Goal: Contribute content: Contribute content

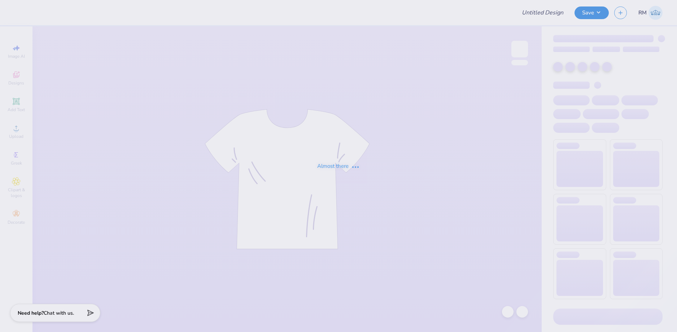
type input "TPA exec crew 2"
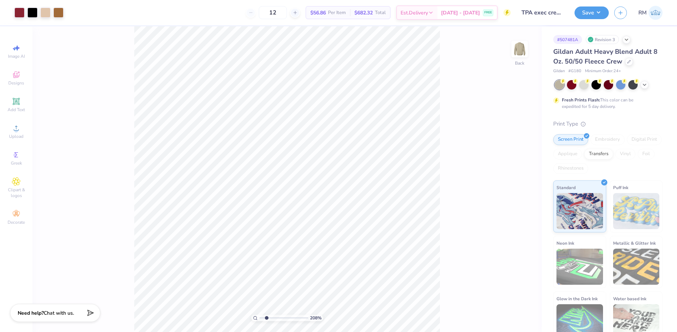
drag, startPoint x: 262, startPoint y: 319, endPoint x: 266, endPoint y: 319, distance: 4.3
type input "2.08"
click at [266, 319] on input "range" at bounding box center [283, 317] width 49 height 6
type input "5.77"
click at [508, 309] on icon at bounding box center [507, 311] width 6 height 6
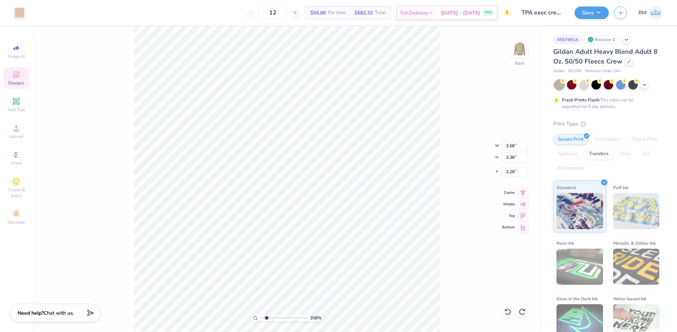
type input "3.93"
type input "3.91"
type input "4.33"
drag, startPoint x: 506, startPoint y: 313, endPoint x: 479, endPoint y: 290, distance: 35.8
click at [506, 313] on icon at bounding box center [507, 311] width 7 height 7
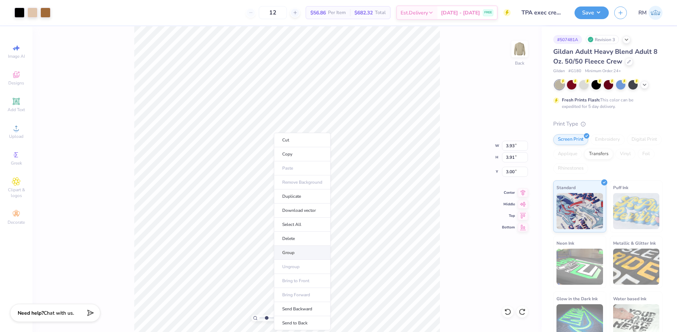
click at [295, 254] on li "Group" at bounding box center [302, 253] width 57 height 14
click at [310, 310] on li "Send Backward" at bounding box center [310, 308] width 57 height 14
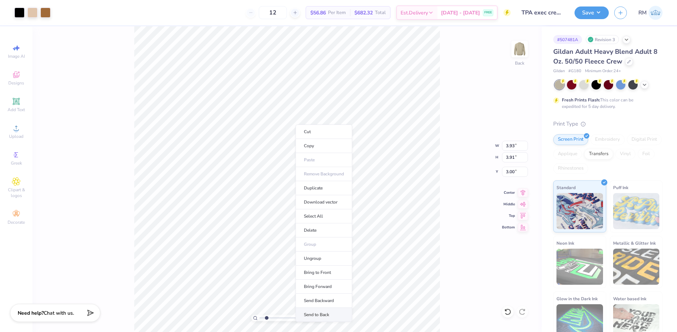
click at [309, 311] on li "Send to Back" at bounding box center [323, 315] width 57 height 14
type input "9.81"
type input "0.96"
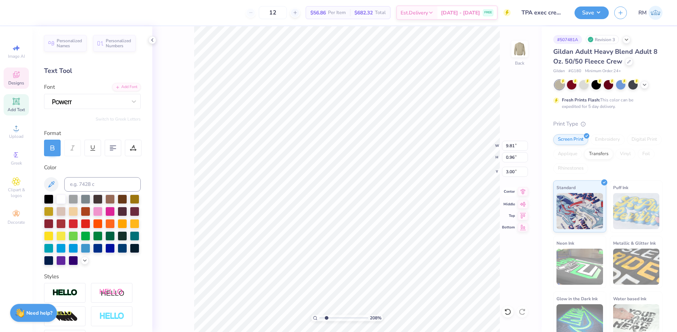
click at [523, 191] on icon at bounding box center [522, 192] width 5 height 6
click at [520, 192] on icon at bounding box center [522, 191] width 10 height 9
click at [506, 313] on icon at bounding box center [507, 311] width 7 height 7
type input "3.00"
drag, startPoint x: 327, startPoint y: 318, endPoint x: 315, endPoint y: 317, distance: 12.3
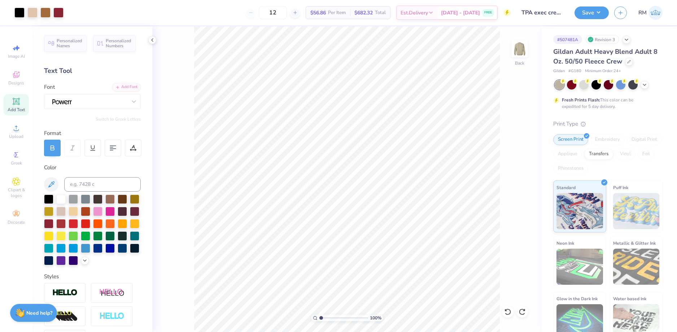
type input "1"
click at [319, 317] on input "range" at bounding box center [343, 317] width 49 height 6
click at [520, 192] on icon at bounding box center [522, 191] width 10 height 9
click at [525, 192] on icon at bounding box center [522, 191] width 10 height 9
click at [520, 191] on icon at bounding box center [522, 191] width 10 height 9
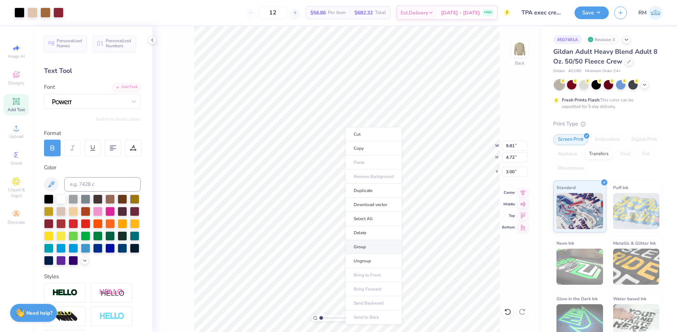
click at [356, 246] on li "Group" at bounding box center [373, 247] width 57 height 14
click at [511, 146] on input "9.81" at bounding box center [515, 146] width 26 height 10
type input "10.00"
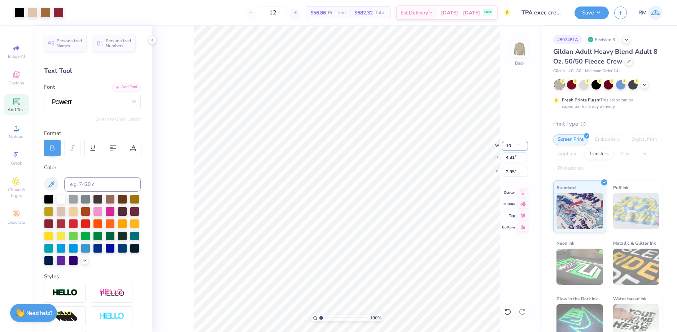
type input "4.81"
click at [509, 169] on input "2.95" at bounding box center [515, 172] width 26 height 10
type input "3.00"
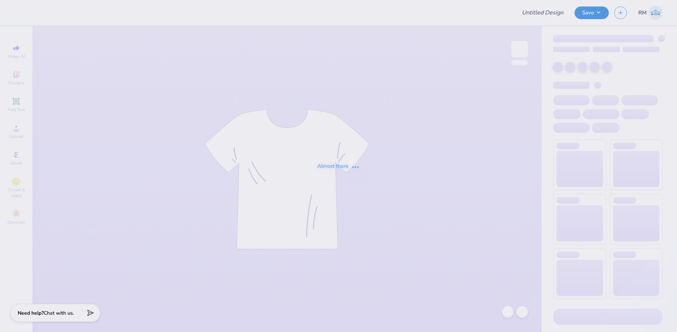
type input "Wisco DG Bid Day"
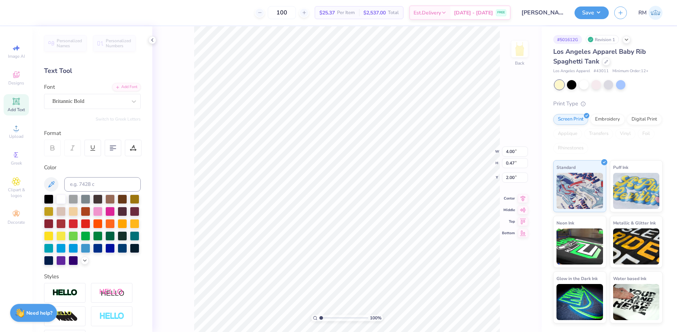
scroll to position [6, 1]
type input "3.25"
type input "0.63"
type input "2.55"
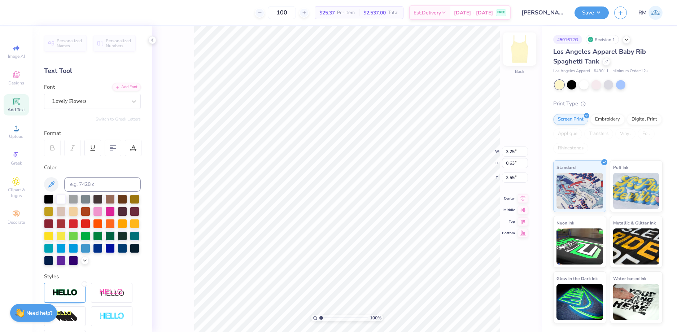
click at [523, 57] on img at bounding box center [519, 49] width 29 height 29
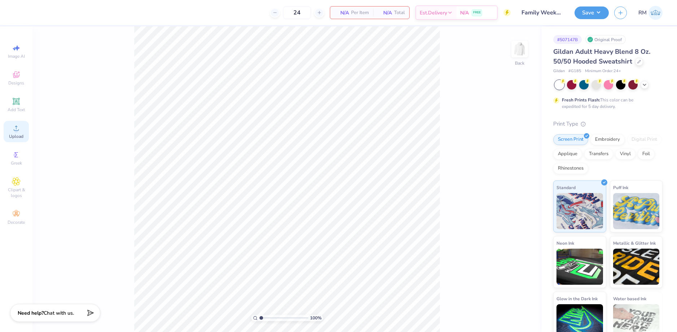
click at [16, 136] on span "Upload" at bounding box center [16, 136] width 14 height 6
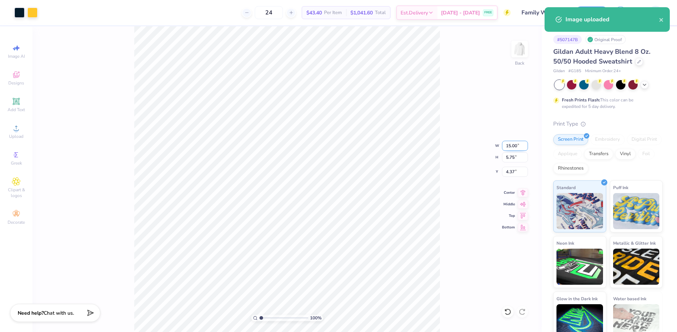
click at [515, 146] on input "15.00" at bounding box center [515, 146] width 26 height 10
type input "4"
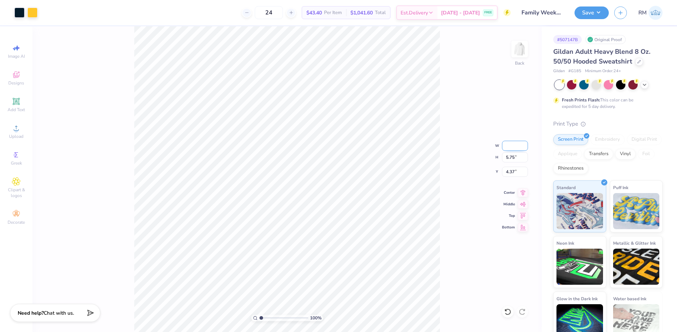
type input "5"
type input "4.50"
type input "1.73"
type input "6.39"
drag, startPoint x: 510, startPoint y: 147, endPoint x: 517, endPoint y: 147, distance: 7.2
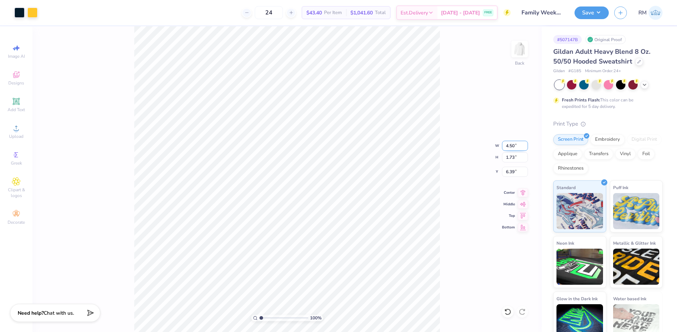
click at [517, 147] on input "4.50" at bounding box center [515, 146] width 26 height 10
type input "4.60"
type input "1.76"
type input "6.37"
type input "4.70"
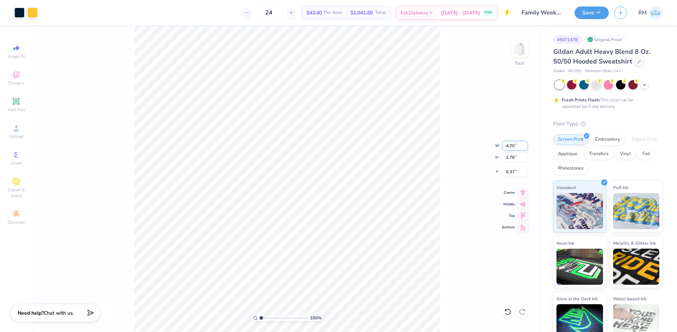
type input "1.80"
click at [506, 175] on input "6.35" at bounding box center [515, 172] width 26 height 10
type input "3.00"
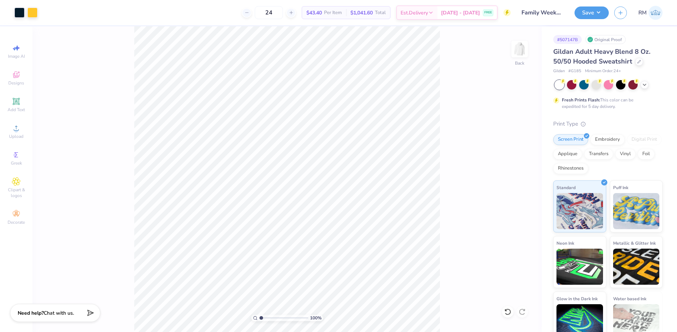
click at [535, 58] on div "100 % Back" at bounding box center [286, 178] width 509 height 305
click at [520, 59] on img at bounding box center [519, 49] width 29 height 29
click at [25, 129] on div "Upload" at bounding box center [16, 131] width 25 height 21
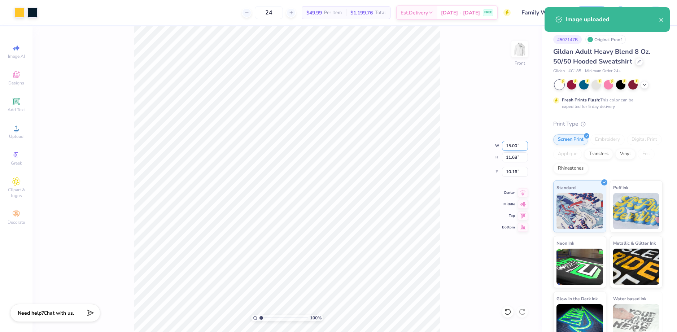
click at [510, 150] on input "15.00" at bounding box center [515, 146] width 26 height 10
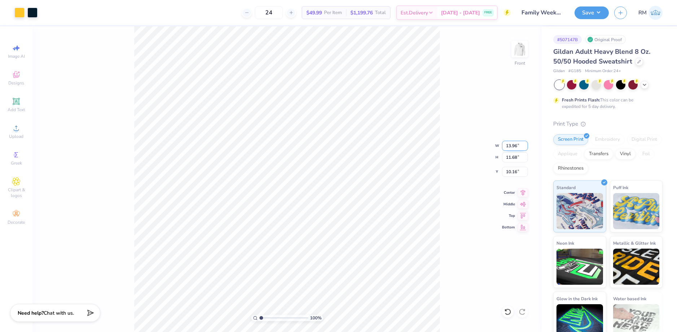
type input "13.96"
type input "10.87"
type input "10.57"
click at [510, 150] on input "13.96" at bounding box center [515, 146] width 26 height 10
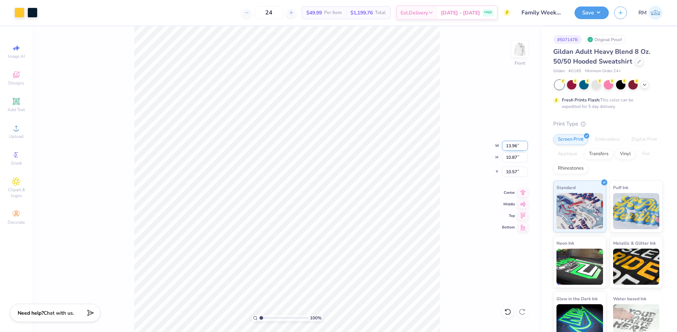
click at [510, 150] on input "13.96" at bounding box center [515, 146] width 26 height 10
type input "14.00"
type input "10.90"
type input "10.55"
click at [512, 146] on input "14.00" at bounding box center [515, 146] width 26 height 10
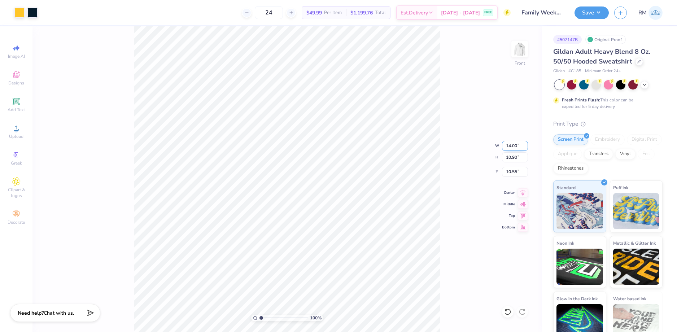
click at [512, 146] on input "14.00" at bounding box center [515, 146] width 26 height 10
type input "12.50"
type input "9.73"
click at [525, 193] on icon at bounding box center [522, 191] width 10 height 9
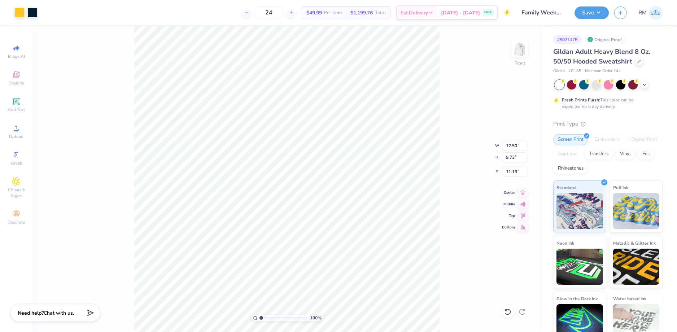
type input "6.00"
click at [518, 61] on img at bounding box center [519, 49] width 29 height 29
click at [511, 145] on input "4.70" at bounding box center [515, 146] width 26 height 10
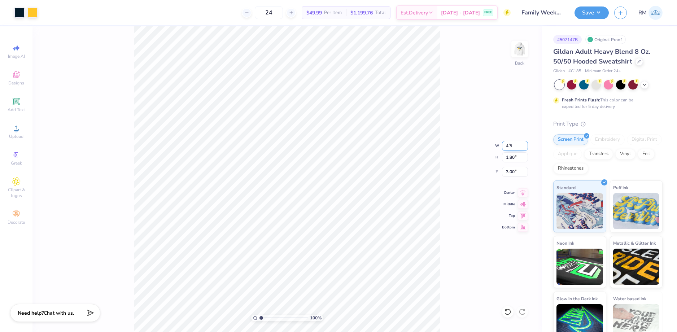
type input "4.50"
type input "1.73"
click at [510, 175] on input "3.04" at bounding box center [515, 172] width 26 height 10
type input "3.00"
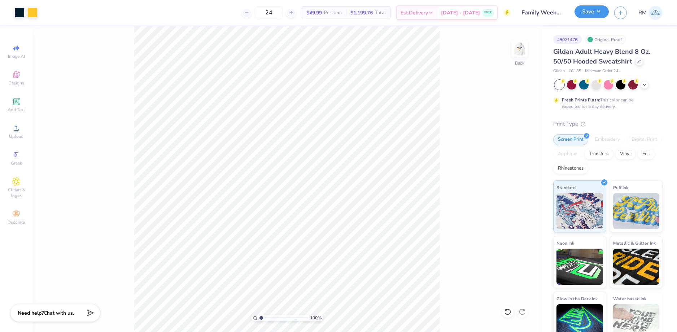
click at [600, 16] on button "Save" at bounding box center [591, 11] width 34 height 13
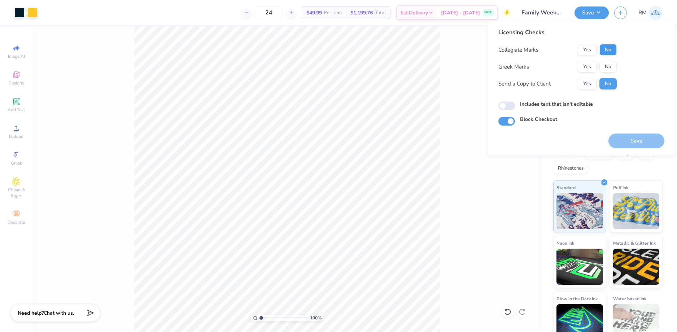
click at [602, 50] on button "No" at bounding box center [607, 50] width 17 height 12
click at [590, 62] on button "Yes" at bounding box center [586, 67] width 19 height 12
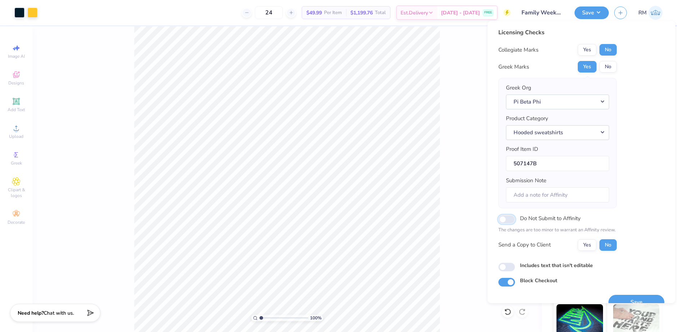
click at [514, 220] on input "Do Not Submit to Affinity" at bounding box center [506, 219] width 17 height 9
checkbox input "true"
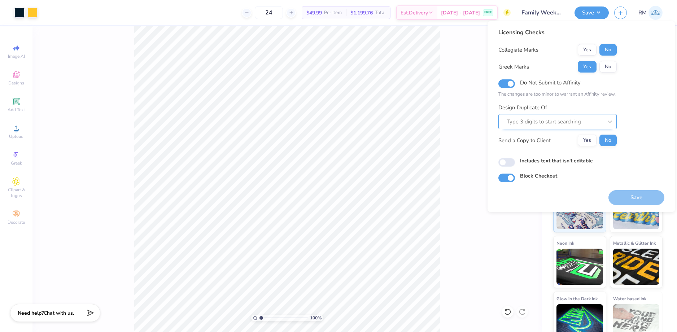
click at [539, 124] on div at bounding box center [554, 122] width 96 height 10
paste input "507147"
click at [546, 142] on div "507147A" at bounding box center [557, 141] width 113 height 12
type input "507147A"
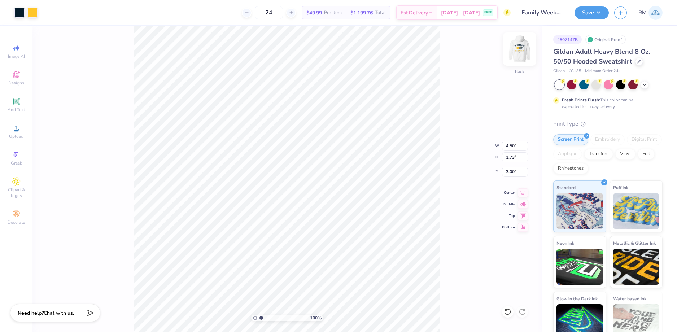
click at [524, 46] on img at bounding box center [519, 49] width 29 height 29
